Goal: Task Accomplishment & Management: Manage account settings

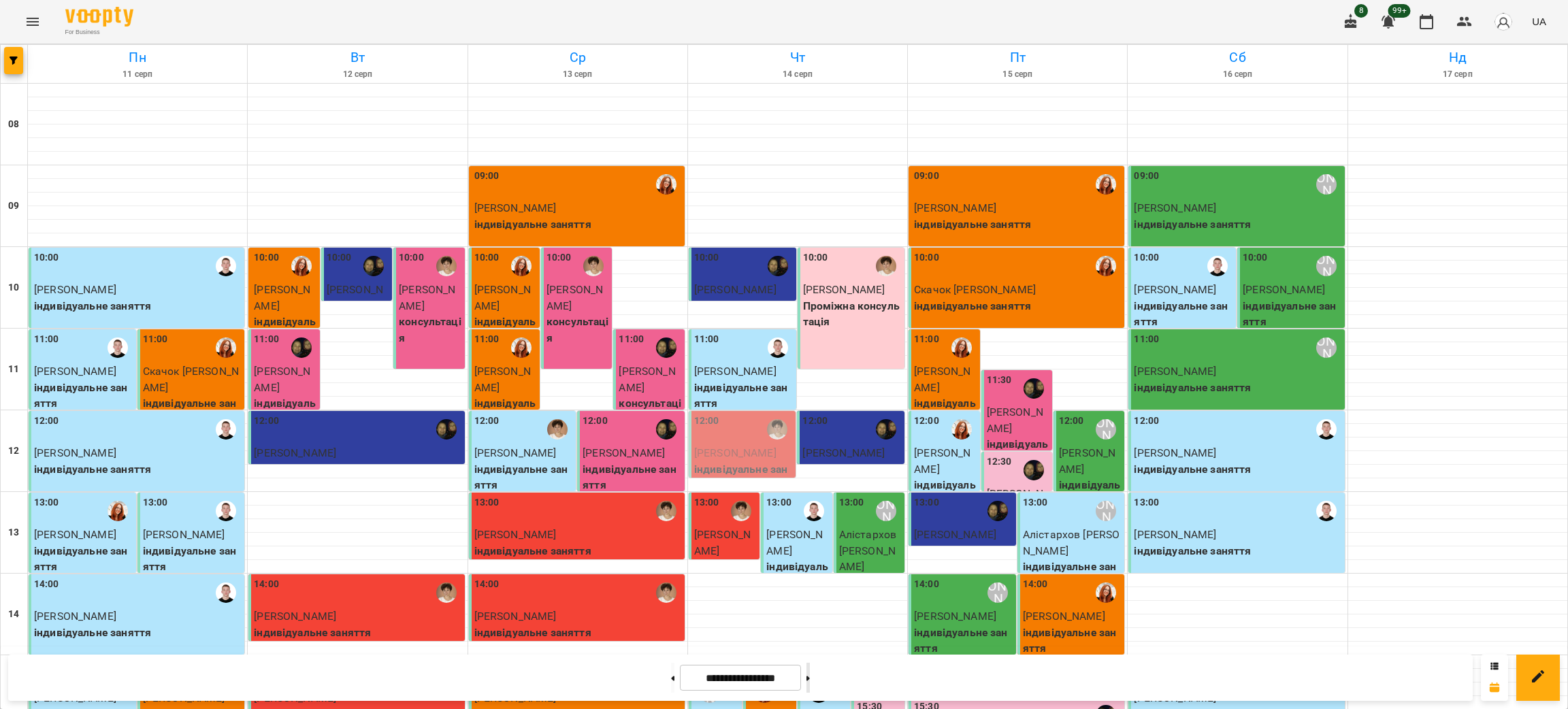
click at [810, 684] on button at bounding box center [808, 677] width 3 height 30
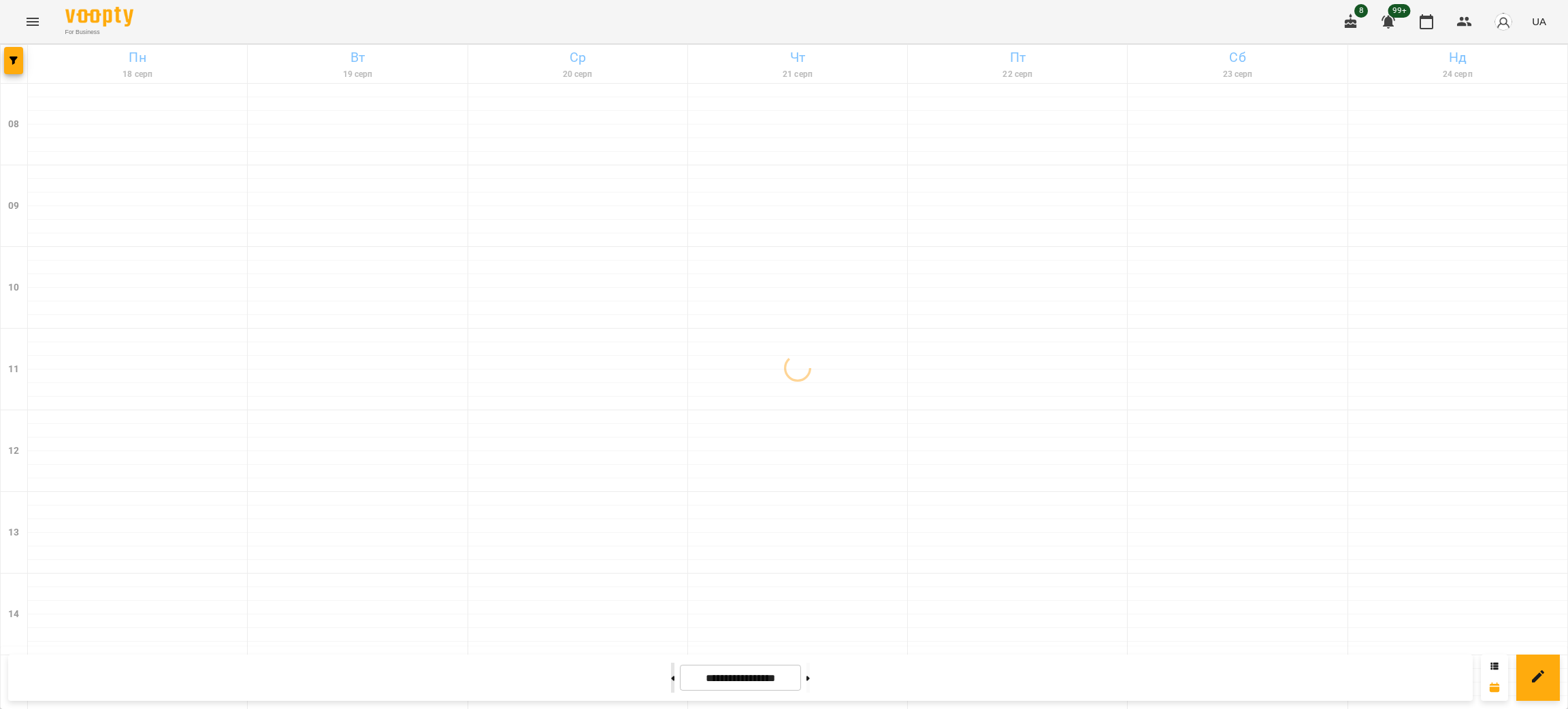
click at [671, 680] on icon at bounding box center [672, 678] width 3 height 6
type input "**********"
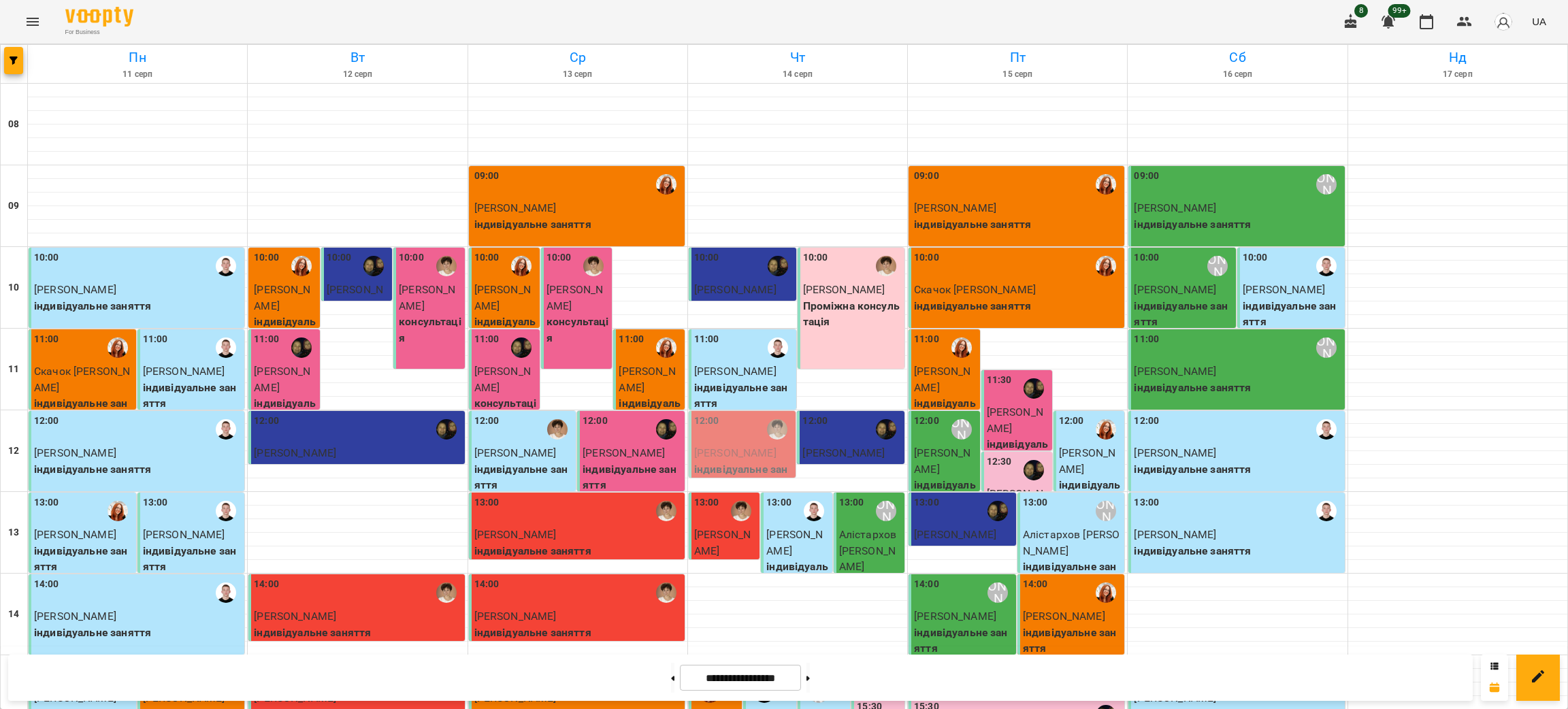
click at [721, 450] on span "[PERSON_NAME]" at bounding box center [735, 453] width 82 height 13
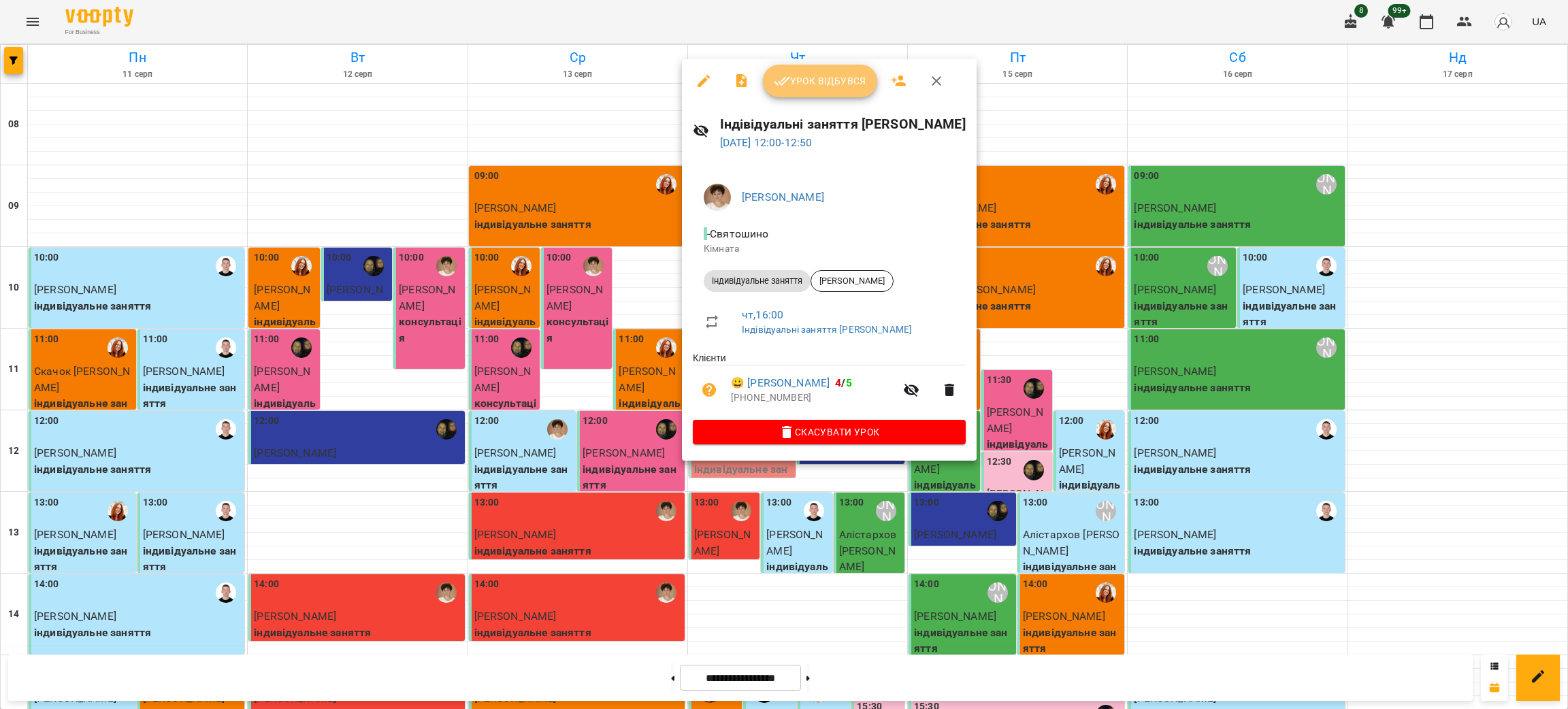
click at [815, 77] on span "Урок відбувся" at bounding box center [820, 81] width 92 height 17
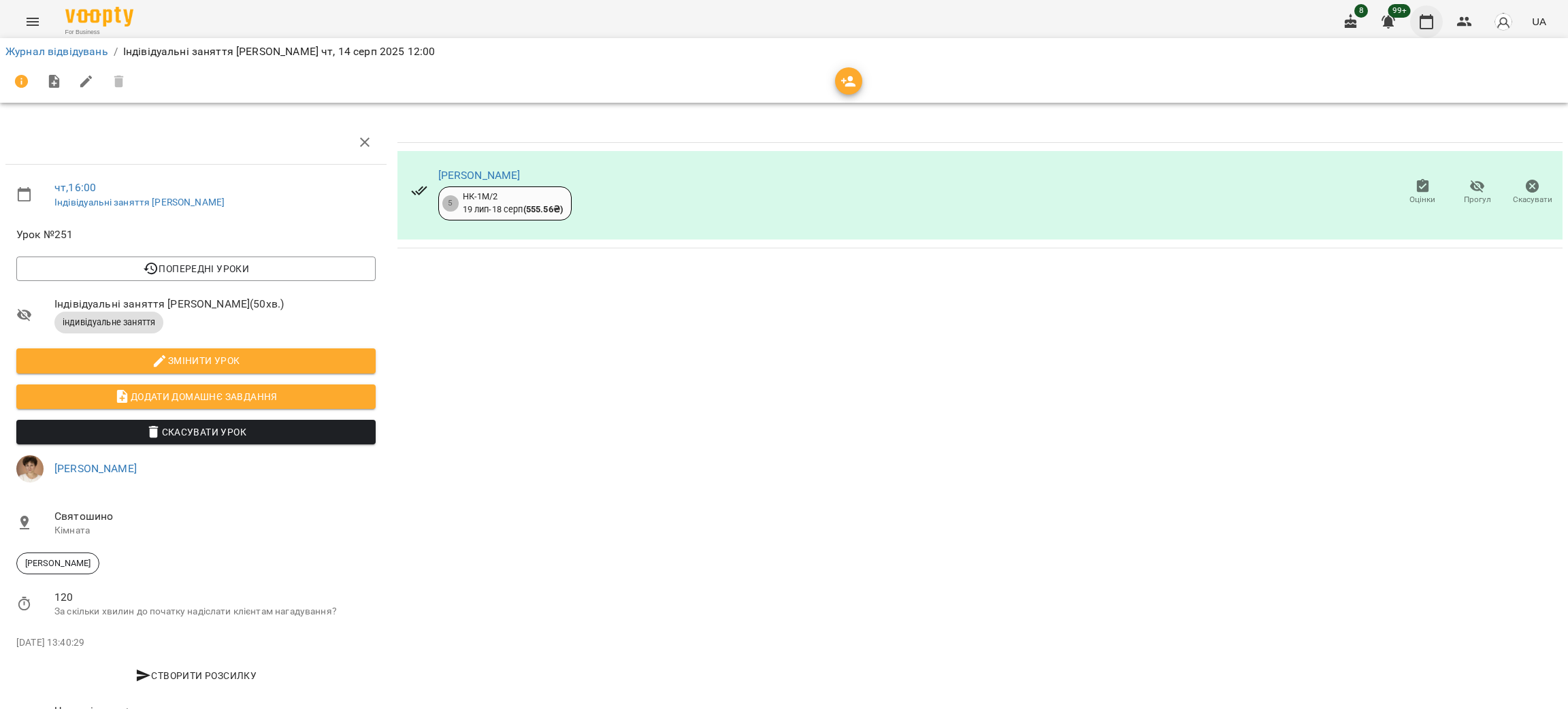
click at [1417, 23] on button "button" at bounding box center [1426, 22] width 32 height 32
drag, startPoint x: 1423, startPoint y: 26, endPoint x: 1415, endPoint y: 47, distance: 22.5
click at [1423, 26] on icon "button" at bounding box center [1427, 22] width 17 height 17
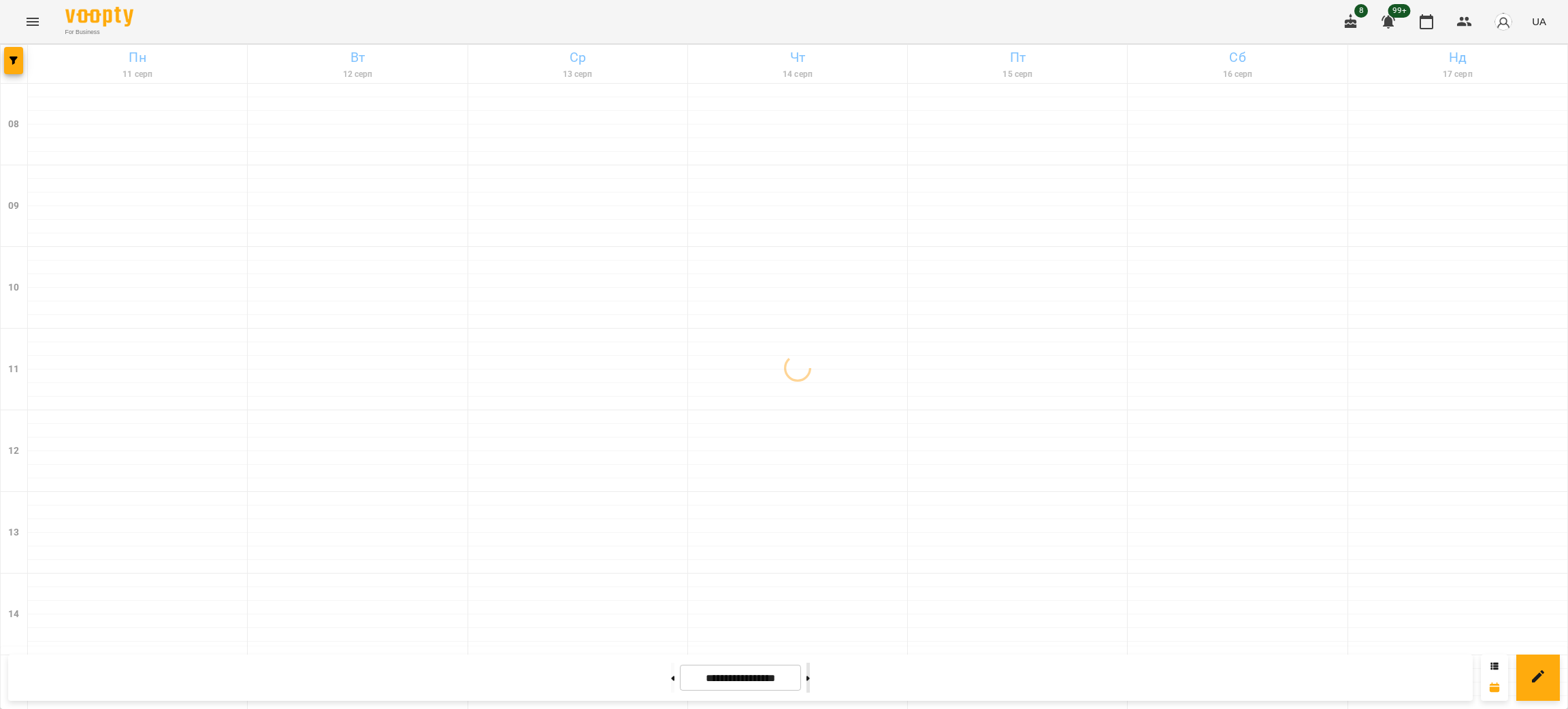
click at [810, 677] on icon at bounding box center [808, 678] width 3 height 6
type input "**********"
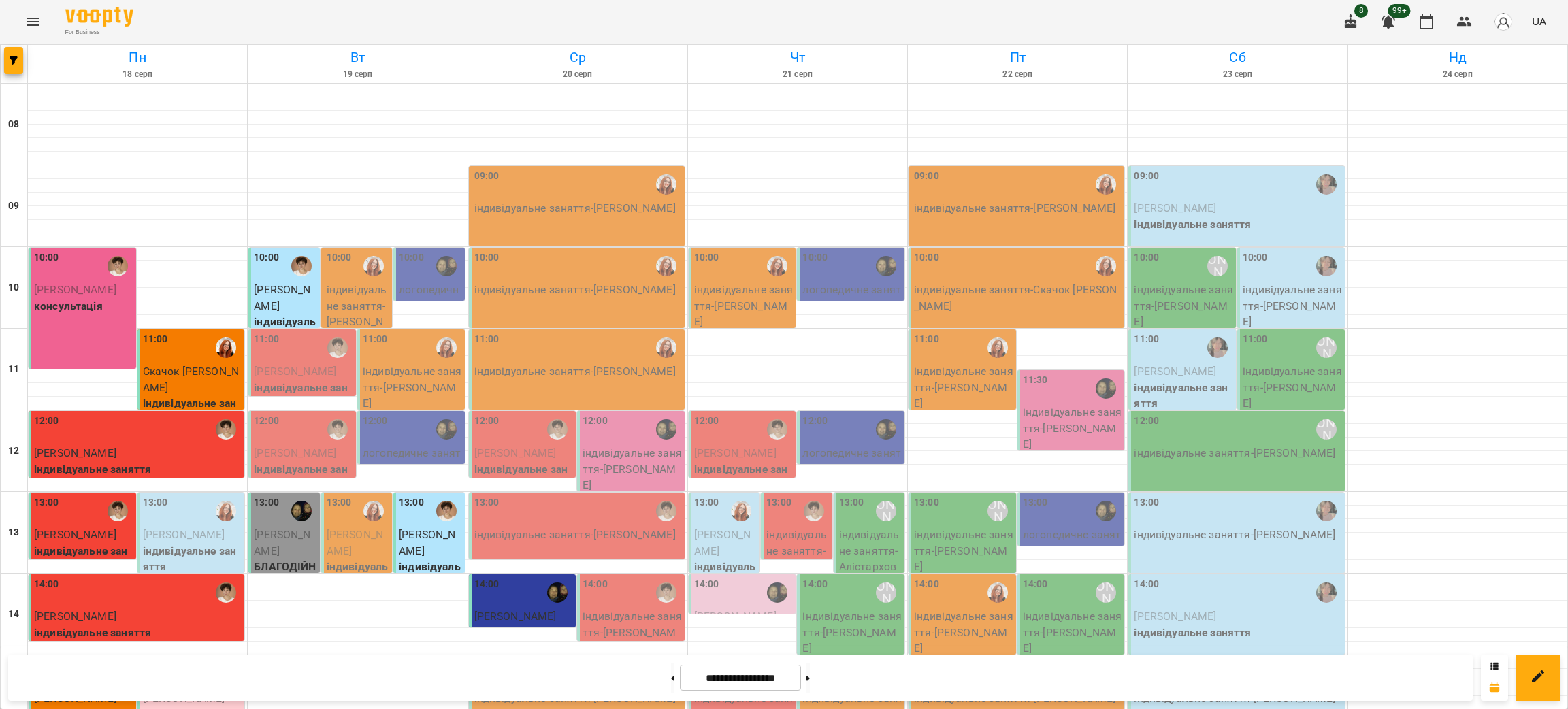
click at [70, 275] on div "10:00" at bounding box center [83, 266] width 99 height 32
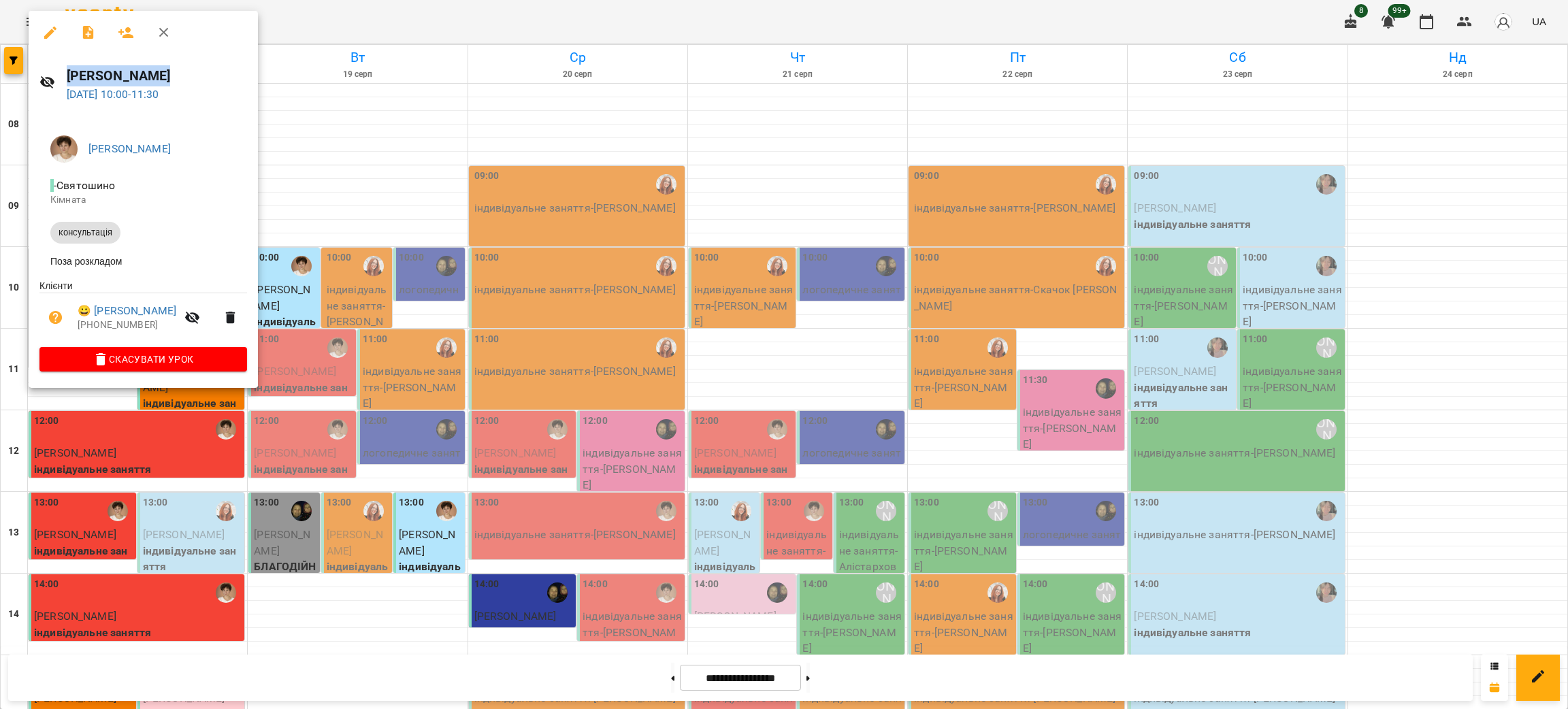
drag, startPoint x: 166, startPoint y: 79, endPoint x: 51, endPoint y: 72, distance: 115.2
click at [51, 72] on div "[PERSON_NAME] [DATE] 10:00 - 11:30" at bounding box center [143, 83] width 230 height 59
copy h6 "[PERSON_NAME]"
click at [341, 186] on div at bounding box center [784, 354] width 1568 height 709
